Goal: Task Accomplishment & Management: Use online tool/utility

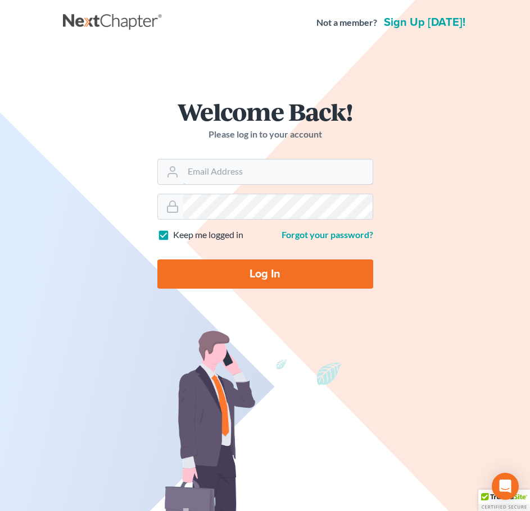
type input "[EMAIL_ADDRESS][DOMAIN_NAME]"
click at [262, 280] on input "Log In" at bounding box center [265, 274] width 216 height 29
type input "Thinking..."
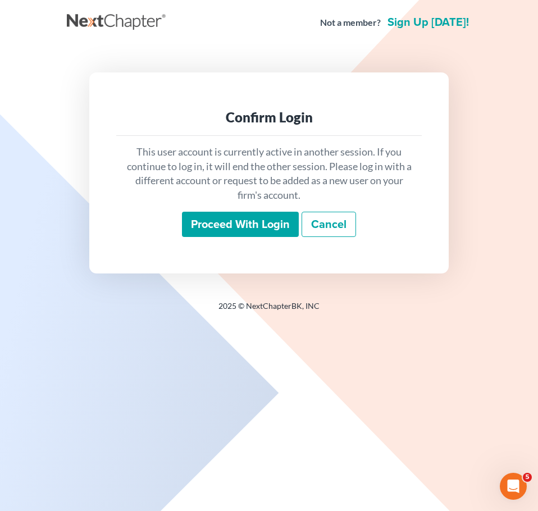
click at [255, 228] on input "Proceed with login" at bounding box center [240, 225] width 117 height 26
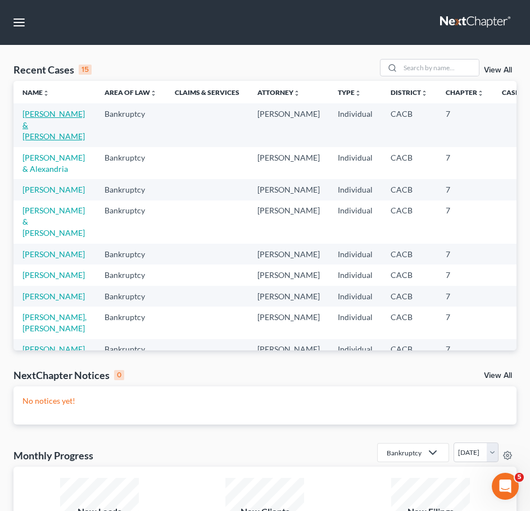
click at [48, 129] on link "[PERSON_NAME] & [PERSON_NAME]" at bounding box center [53, 125] width 62 height 32
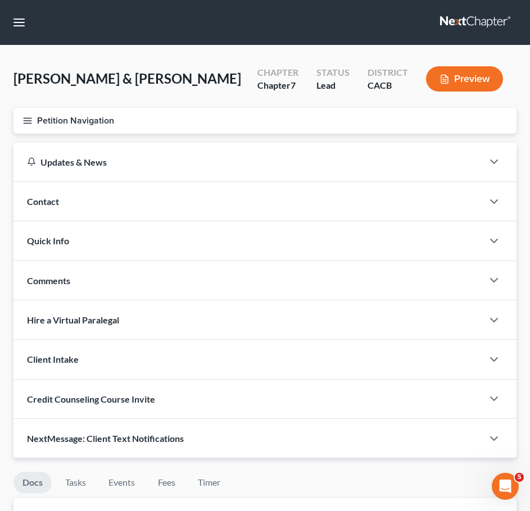
click at [20, 117] on button "Petition Navigation" at bounding box center [264, 121] width 503 height 26
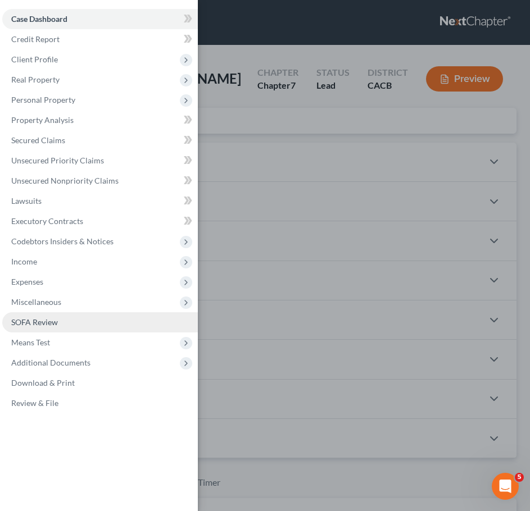
click at [71, 325] on link "SOFA Review" at bounding box center [100, 322] width 196 height 20
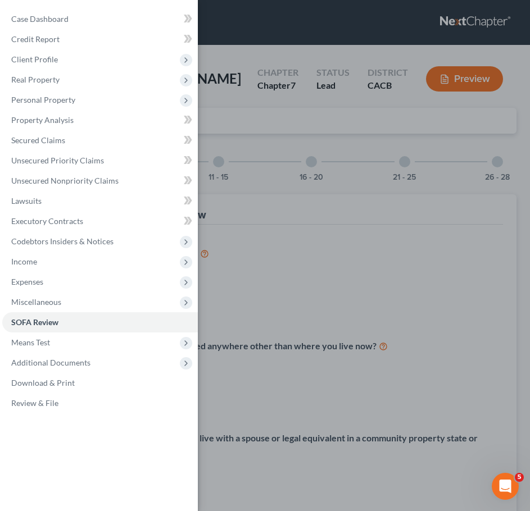
click at [416, 249] on div "Case Dashboard Payments Invoices Payments Payments Credit Report Client Profile" at bounding box center [265, 255] width 530 height 511
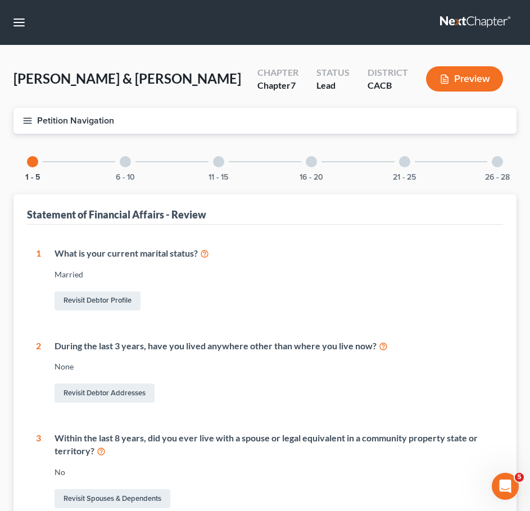
click at [29, 125] on button "Petition Navigation" at bounding box center [264, 121] width 503 height 26
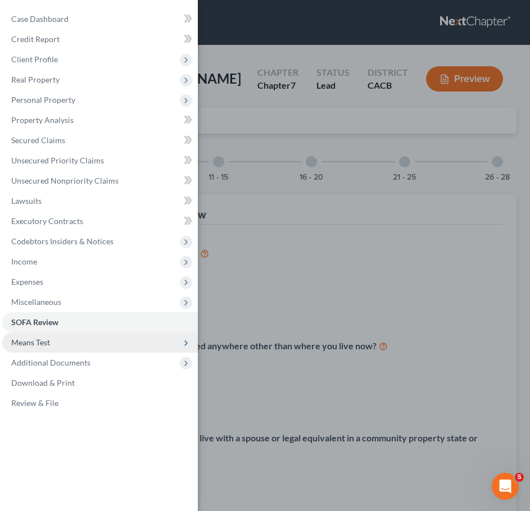
click at [90, 346] on span "Means Test" at bounding box center [100, 343] width 196 height 20
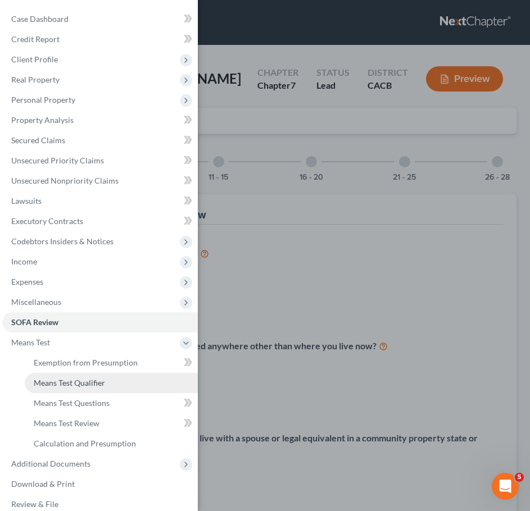
click at [103, 380] on span "Means Test Qualifier" at bounding box center [69, 383] width 71 height 10
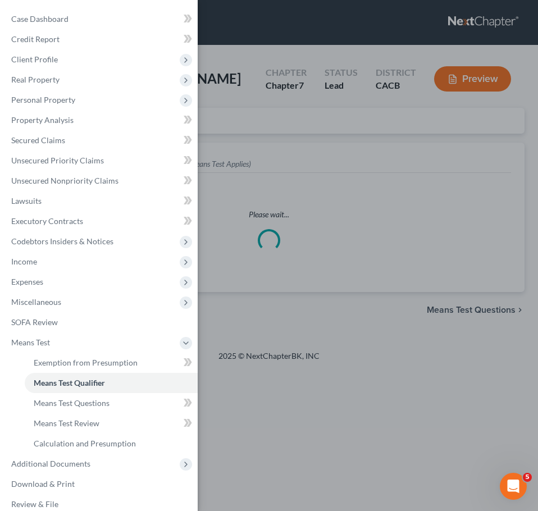
click at [383, 308] on div "Case Dashboard Payments Invoices Payments Payments Credit Report Client Profile" at bounding box center [269, 255] width 538 height 511
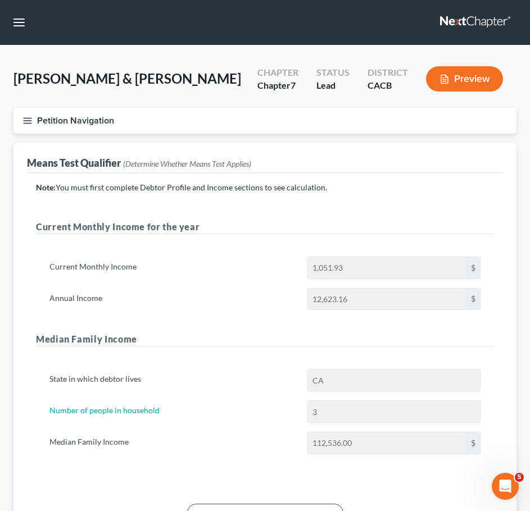
click at [27, 117] on icon "button" at bounding box center [27, 121] width 10 height 10
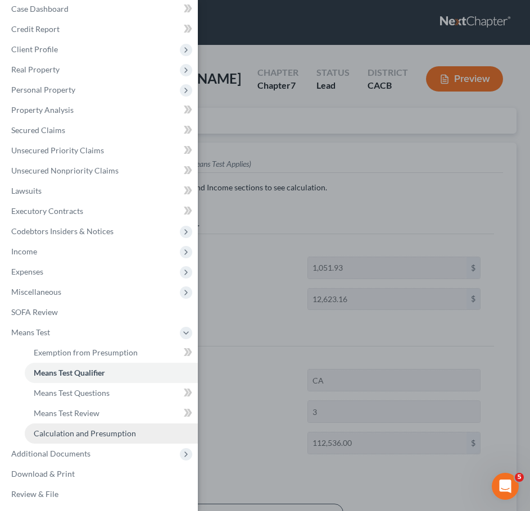
scroll to position [12, 0]
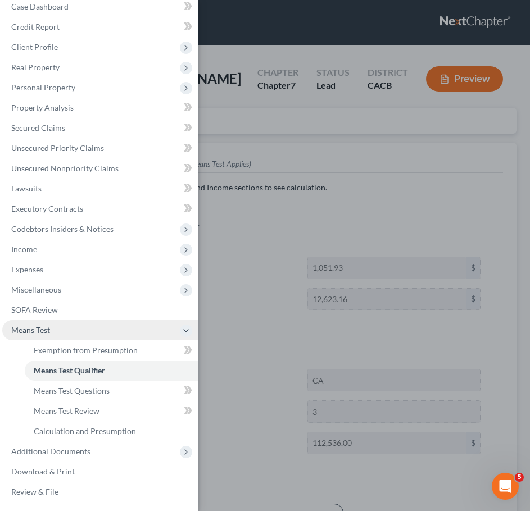
click at [109, 336] on span "Means Test" at bounding box center [100, 330] width 196 height 20
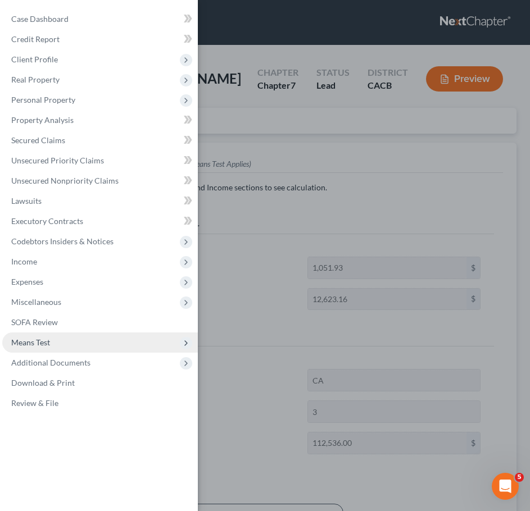
scroll to position [0, 0]
click at [142, 339] on span "Means Test" at bounding box center [100, 343] width 196 height 20
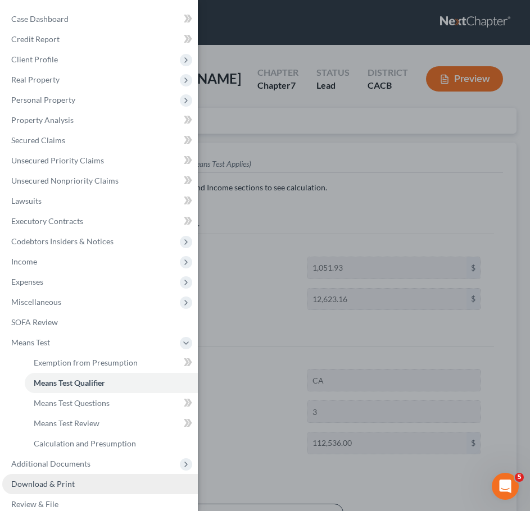
click at [62, 483] on span "Download & Print" at bounding box center [43, 484] width 64 height 10
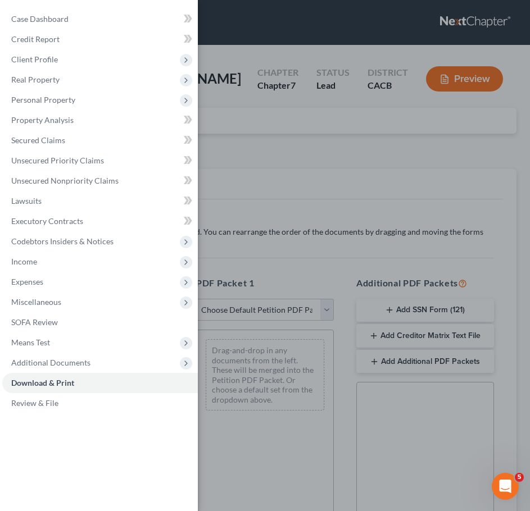
click at [352, 237] on div "Case Dashboard Payments Invoices Payments Payments Credit Report Client Profile" at bounding box center [265, 255] width 530 height 511
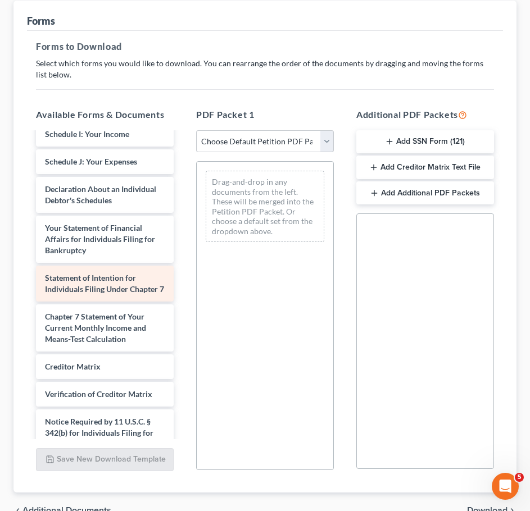
scroll to position [403, 0]
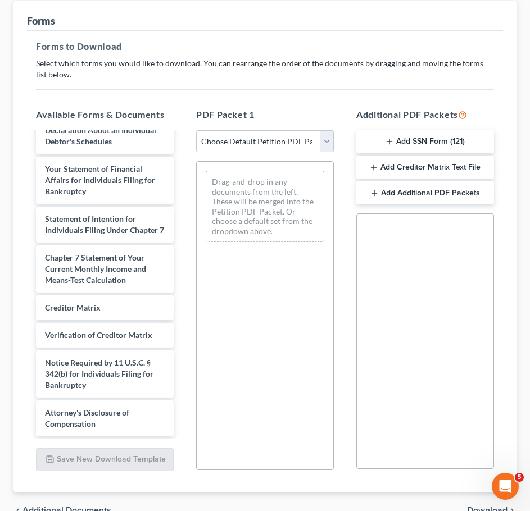
click at [390, 162] on button "Add Creditor Matrix Text File" at bounding box center [425, 168] width 138 height 24
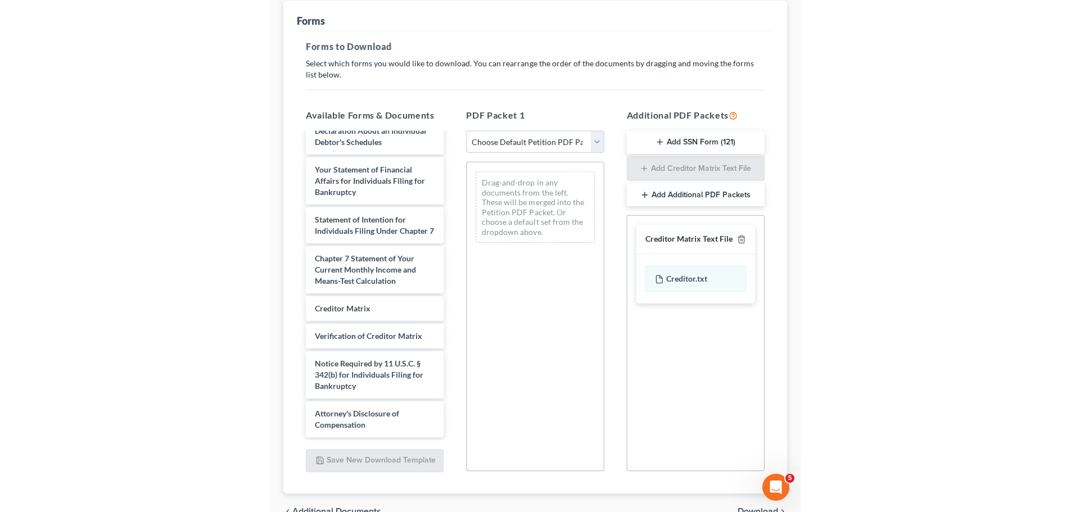
scroll to position [0, 0]
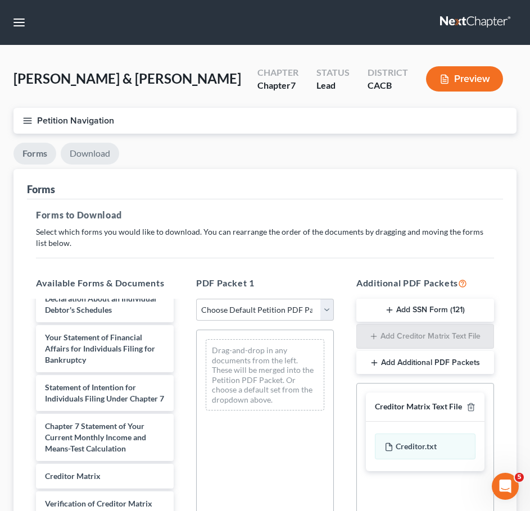
click at [86, 155] on link "Download" at bounding box center [90, 154] width 58 height 22
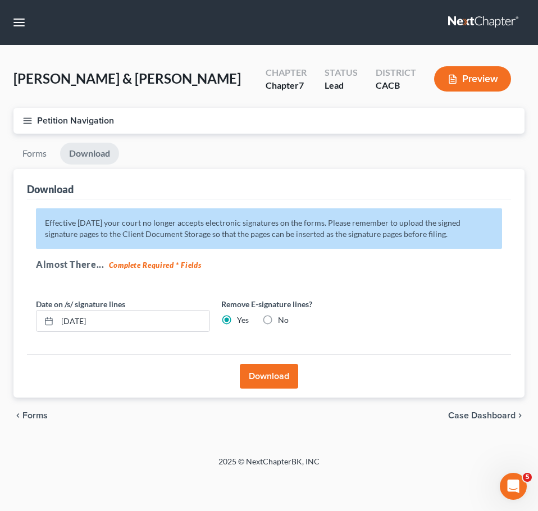
click at [244, 373] on button "Download" at bounding box center [269, 376] width 58 height 25
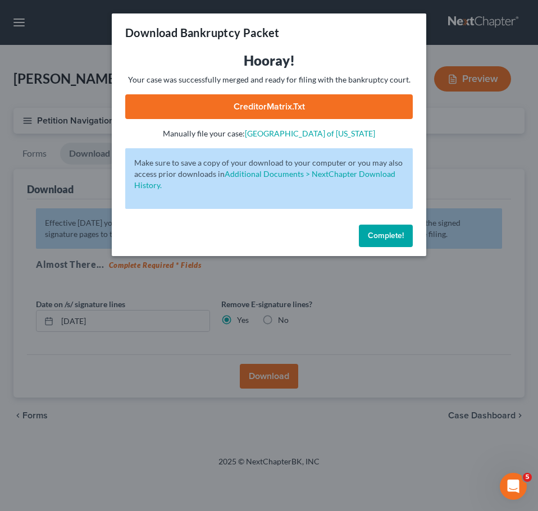
click at [297, 105] on link "CreditorMatrix.txt" at bounding box center [269, 106] width 288 height 25
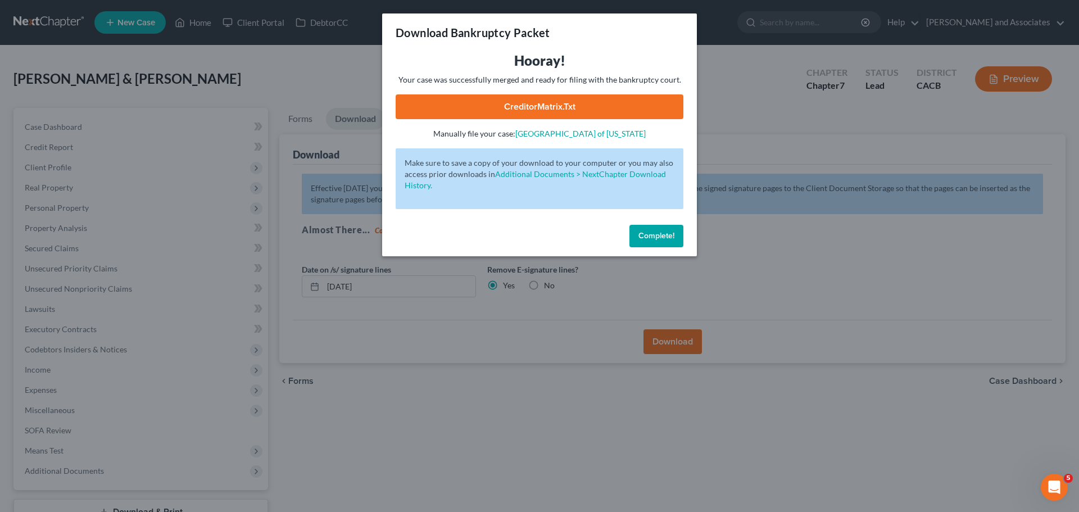
click at [538, 238] on span "Complete!" at bounding box center [656, 236] width 36 height 10
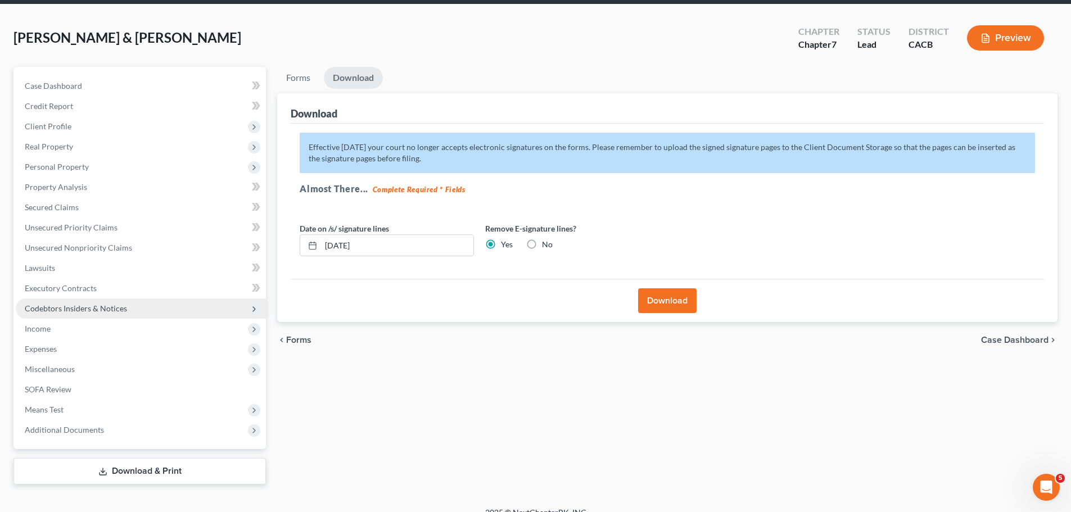
scroll to position [56, 0]
